Goal: Task Accomplishment & Management: Manage account settings

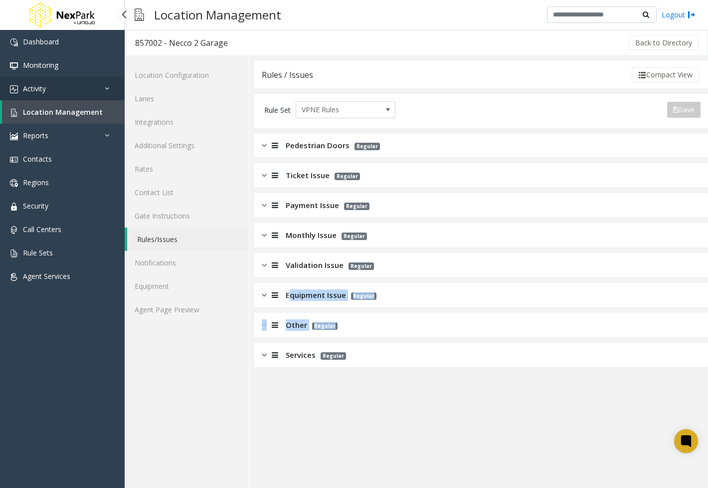
click at [81, 85] on link "Activity" at bounding box center [62, 88] width 125 height 23
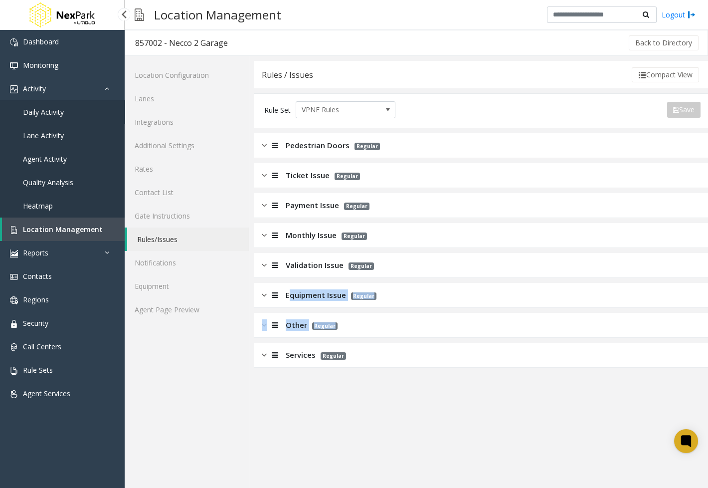
click at [69, 115] on link "Daily Activity" at bounding box center [62, 111] width 125 height 23
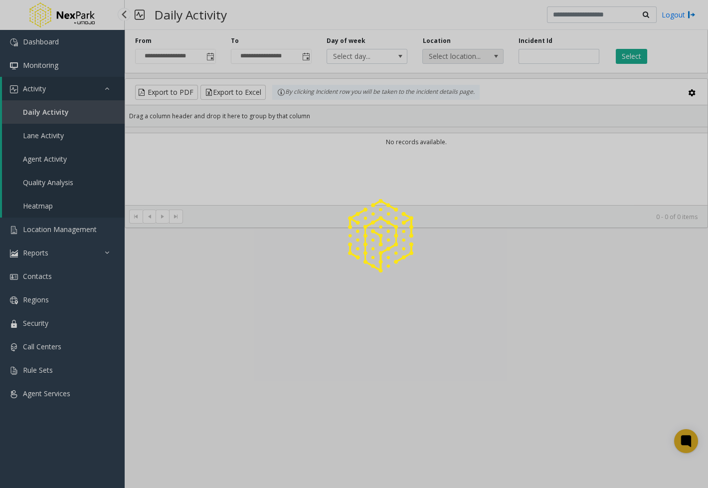
click at [452, 54] on span "Select location..." at bounding box center [455, 56] width 64 height 14
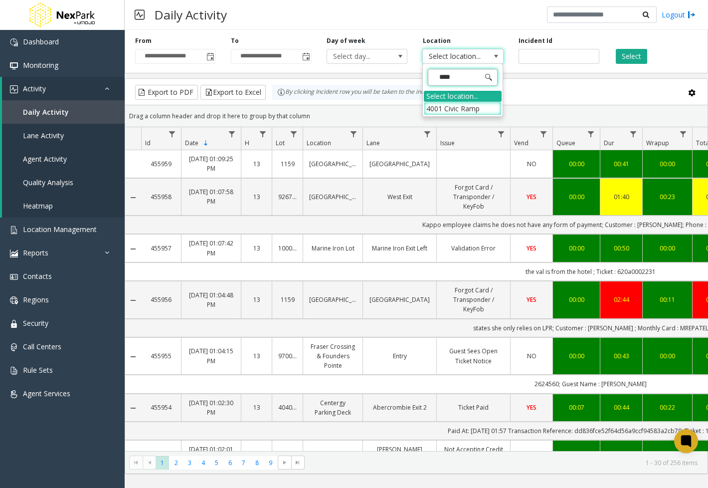
type input "*****"
click at [472, 103] on li "4001 Civic Ramp" at bounding box center [463, 108] width 78 height 13
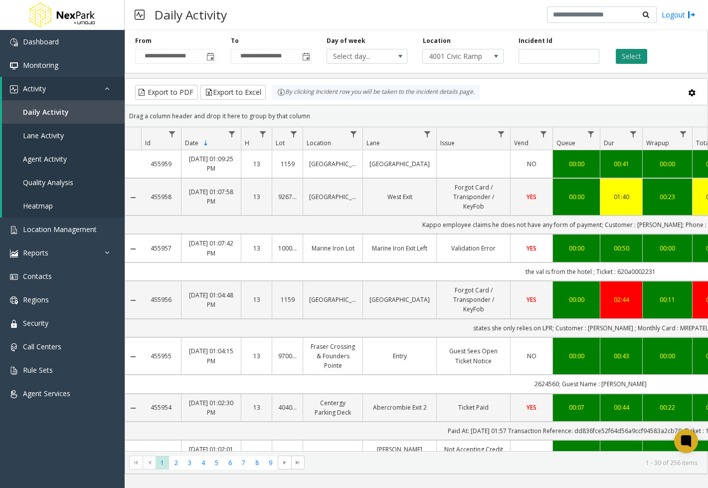
click at [636, 55] on button "Select" at bounding box center [631, 56] width 31 height 15
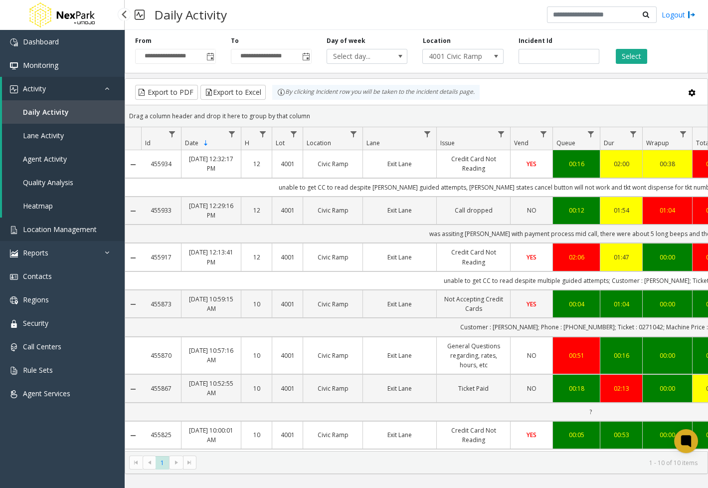
click at [73, 231] on span "Location Management" at bounding box center [60, 228] width 74 height 9
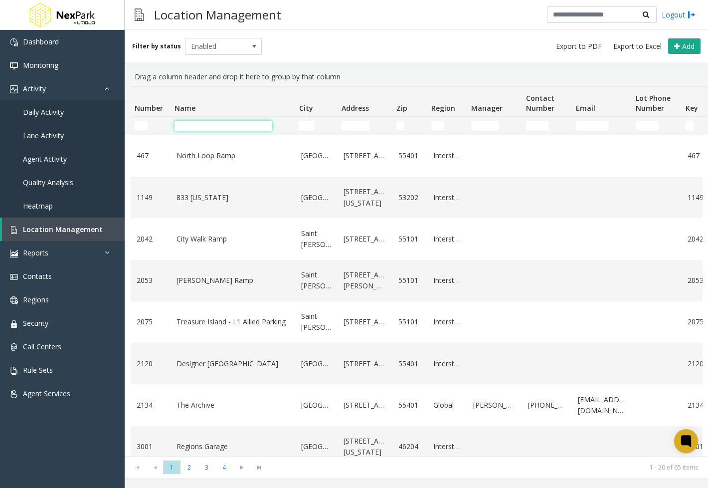
click at [207, 125] on input "Name Filter" at bounding box center [224, 126] width 98 height 10
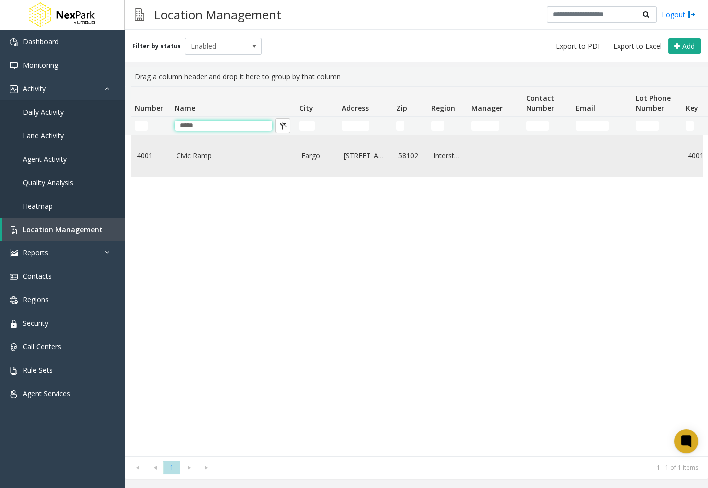
type input "*****"
click at [229, 142] on td "Civic Ramp" at bounding box center [233, 155] width 125 height 41
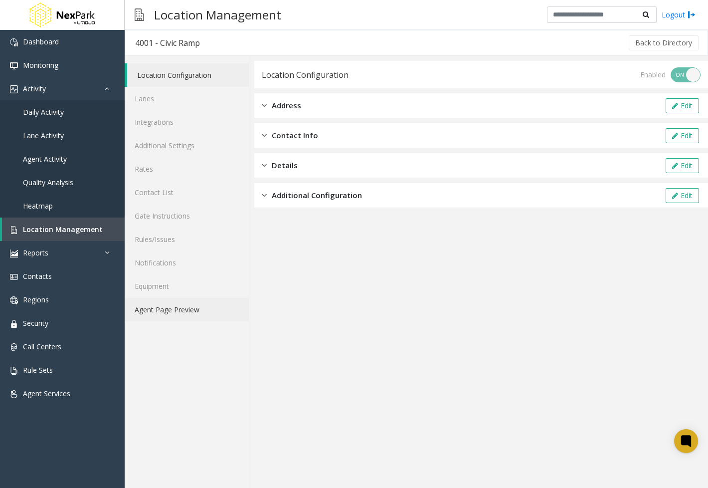
click at [180, 311] on link "Agent Page Preview" at bounding box center [187, 309] width 124 height 23
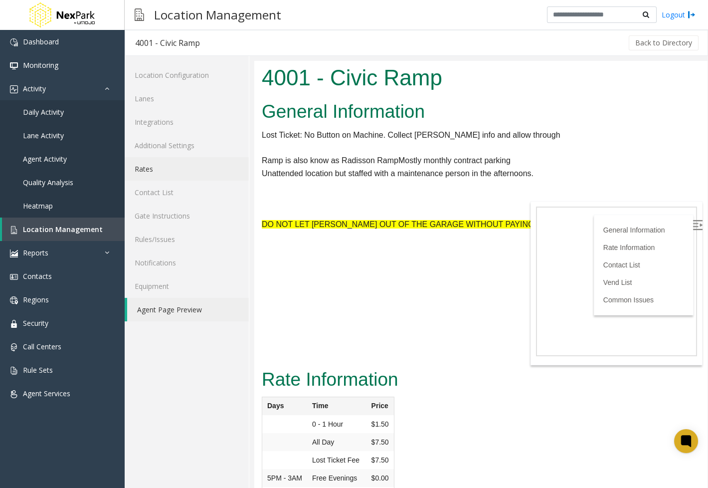
click at [166, 165] on link "Rates" at bounding box center [187, 168] width 124 height 23
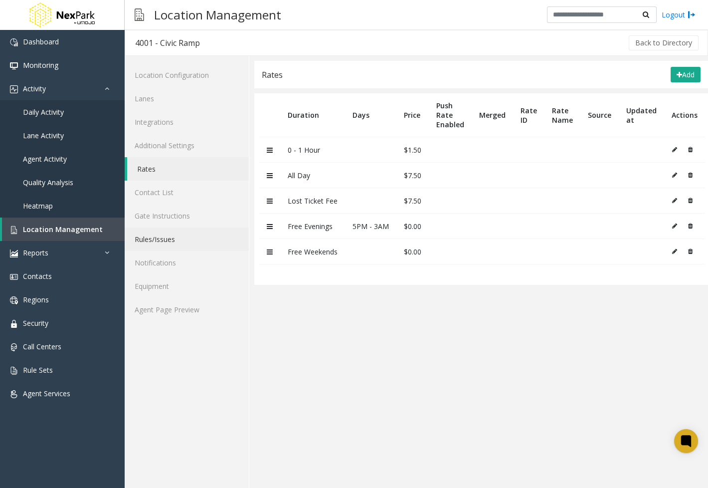
click at [171, 235] on link "Rules/Issues" at bounding box center [187, 238] width 124 height 23
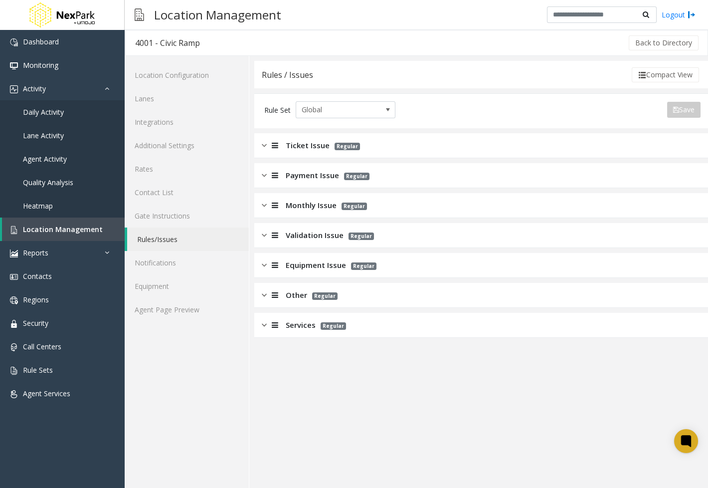
click at [262, 174] on img at bounding box center [264, 175] width 5 height 11
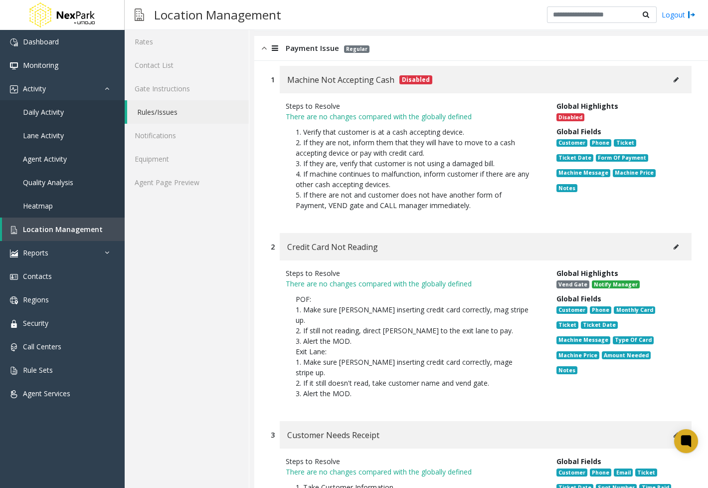
scroll to position [129, 0]
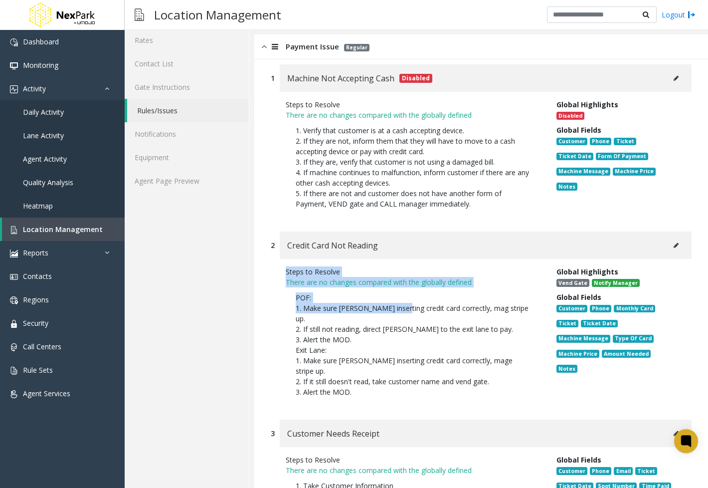
drag, startPoint x: 286, startPoint y: 270, endPoint x: 395, endPoint y: 303, distance: 114.1
click at [395, 303] on div "Steps to Resolve There are no changes compared with the globally defined POF: 1…" at bounding box center [413, 334] width 271 height 136
click at [395, 303] on p "POF: 1. Make sure [PERSON_NAME] inserting credit card correctly, mag stripe up.…" at bounding box center [414, 344] width 256 height 115
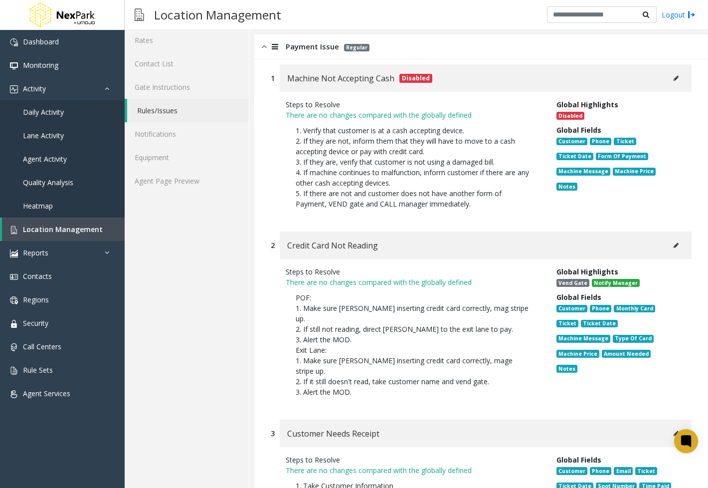
drag, startPoint x: 362, startPoint y: 372, endPoint x: 291, endPoint y: 298, distance: 101.9
click at [291, 298] on p "POF: 1. Make sure [PERSON_NAME] inserting credit card correctly, mag stripe up.…" at bounding box center [414, 344] width 256 height 115
copy p "POF: 1. Make sure [PERSON_NAME] inserting credit card correctly, mag stripe up.…"
